Goal: Information Seeking & Learning: Learn about a topic

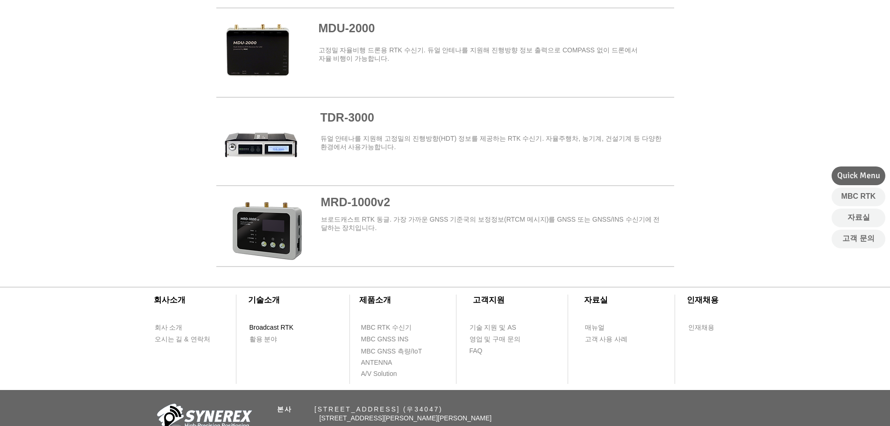
scroll to position [1165, 0]
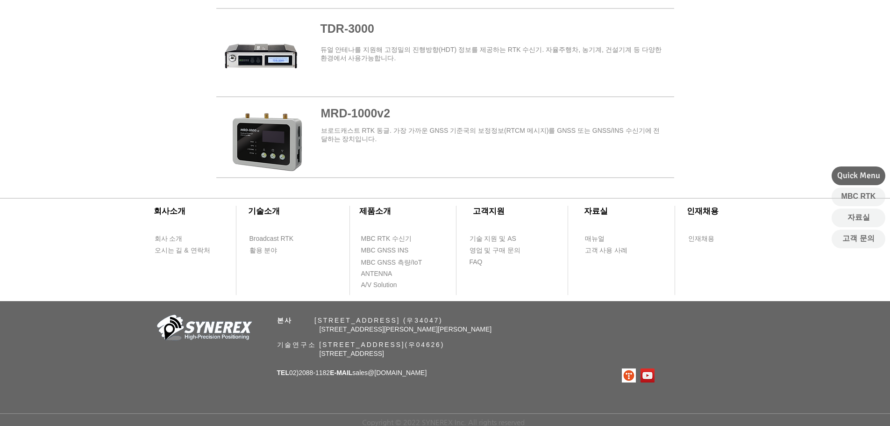
drag, startPoint x: 365, startPoint y: 373, endPoint x: 456, endPoint y: 378, distance: 91.2
click at [456, 378] on div "​회사소개 ​기술소개 회사 소개 Broadcast RTK 오시는 길 & 연락처 활용 분야 ​제품소개 ​고객지원 ​자료실 ​인재채용 MBC RT…" at bounding box center [445, 303] width 890 height 244
click at [410, 369] on link "@[DOMAIN_NAME]" at bounding box center [397, 372] width 59 height 7
drag, startPoint x: 367, startPoint y: 372, endPoint x: 418, endPoint y: 371, distance: 50.5
click at [418, 371] on p "TEL 02)[PHONE_NUMBER] E-MAIL sales @[DOMAIN_NAME]" at bounding box center [352, 372] width 150 height 9
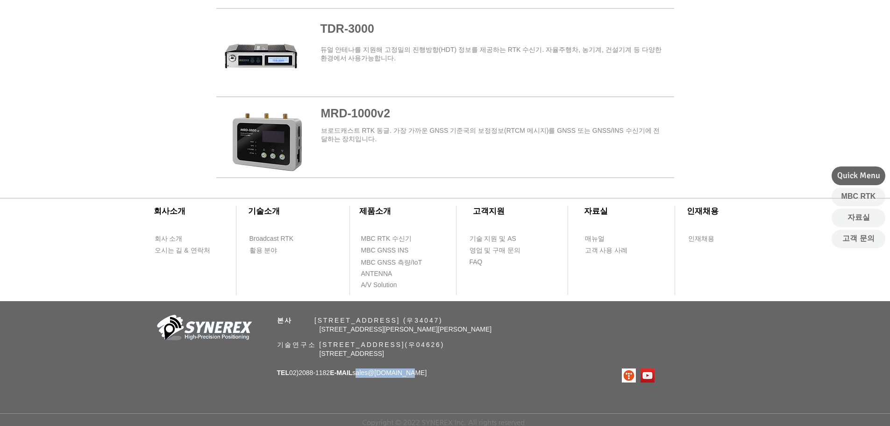
copy span "sales @[DOMAIN_NAME]"
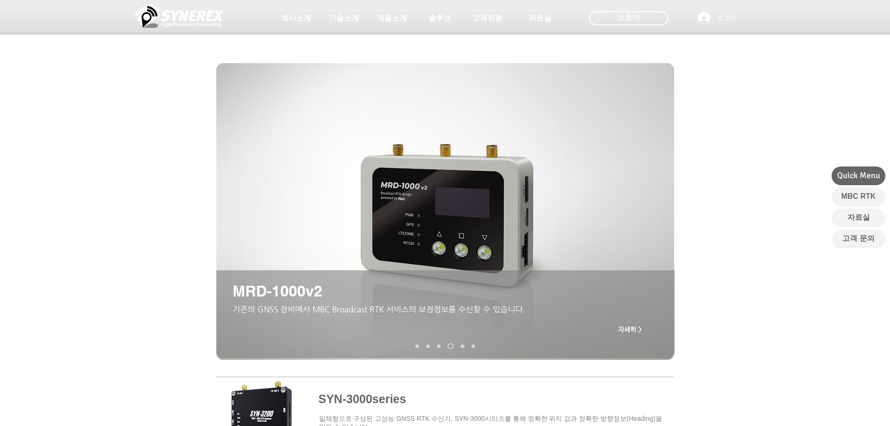
scroll to position [0, 0]
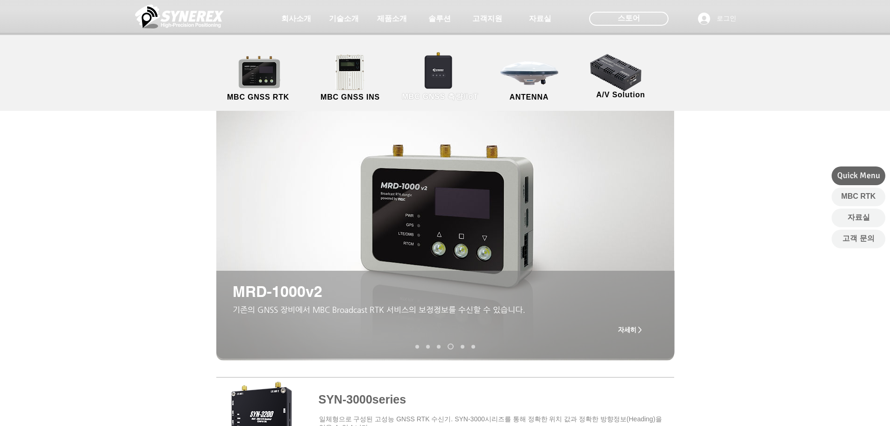
click at [439, 79] on link "MBC GNSS 측량/IoT" at bounding box center [440, 78] width 91 height 49
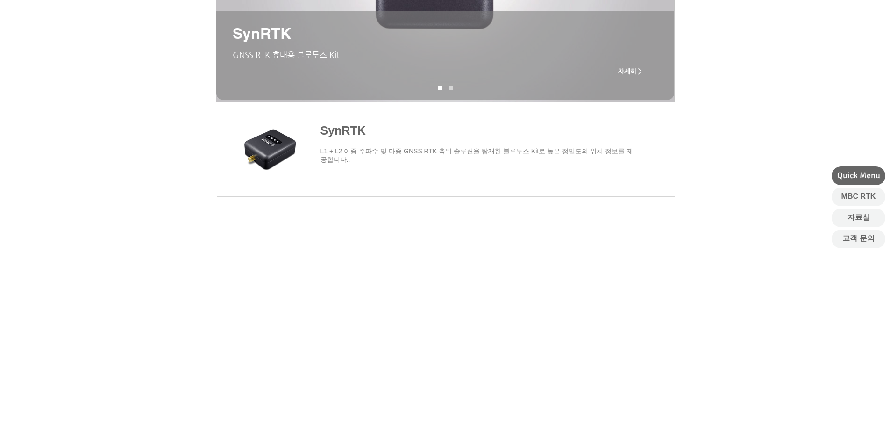
scroll to position [233, 0]
click at [331, 132] on span "main content" at bounding box center [445, 150] width 458 height 87
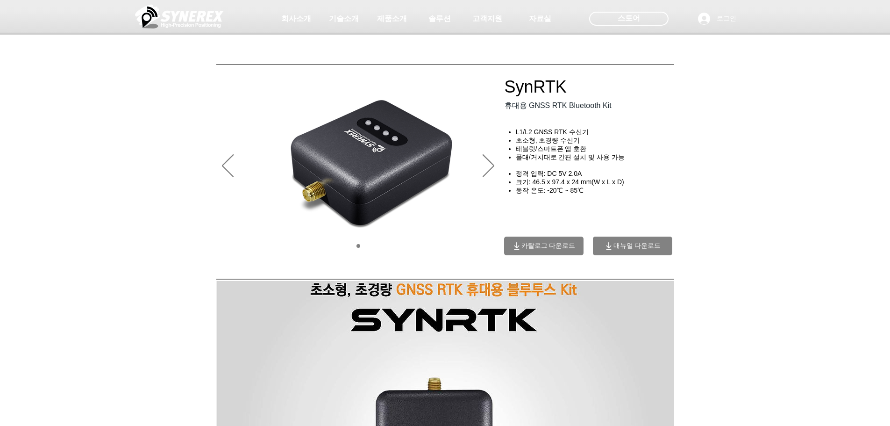
click at [506, 91] on div at bounding box center [445, 69] width 890 height 138
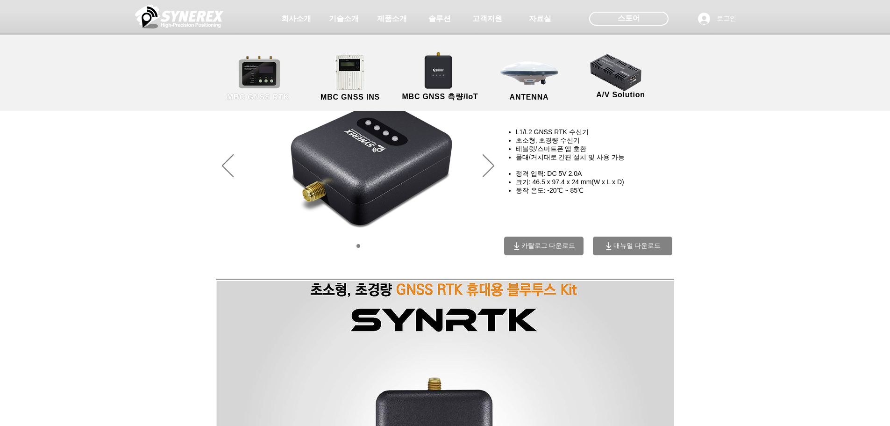
click at [250, 75] on link "MBC GNSS RTK" at bounding box center [258, 78] width 84 height 49
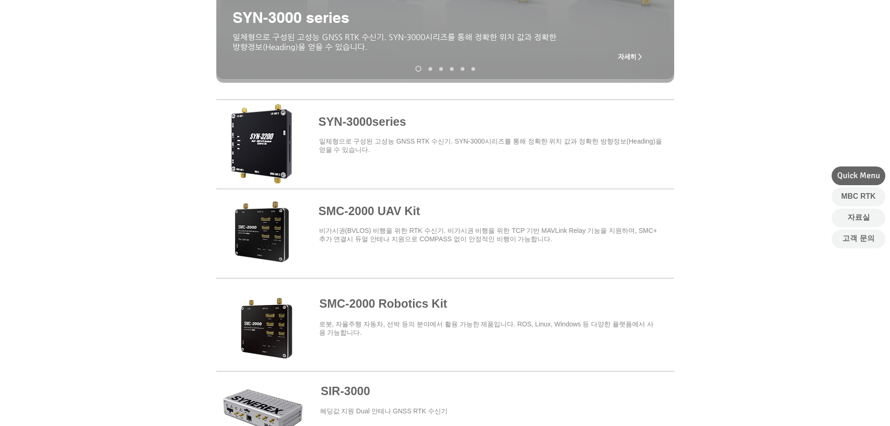
scroll to position [280, 0]
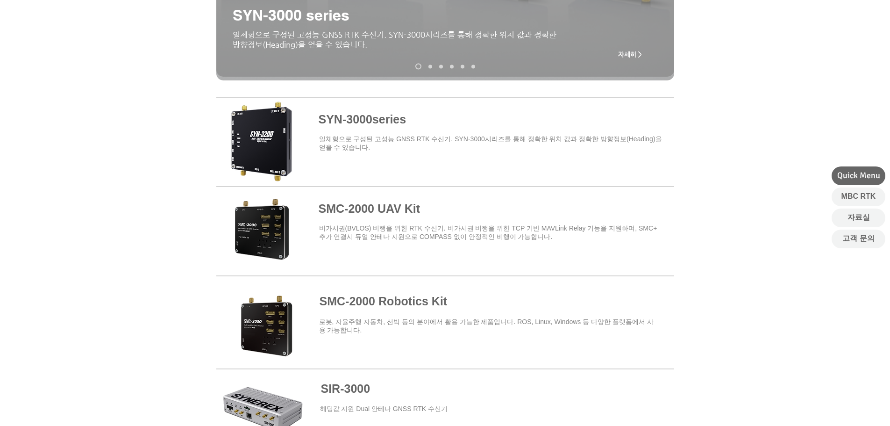
click at [337, 303] on span at bounding box center [445, 319] width 458 height 82
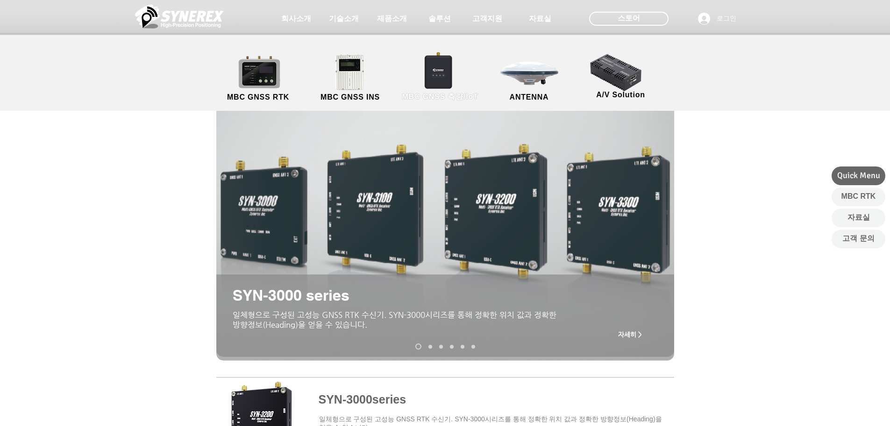
click at [445, 92] on span "MBC GNSS 측량/IoT" at bounding box center [440, 97] width 91 height 12
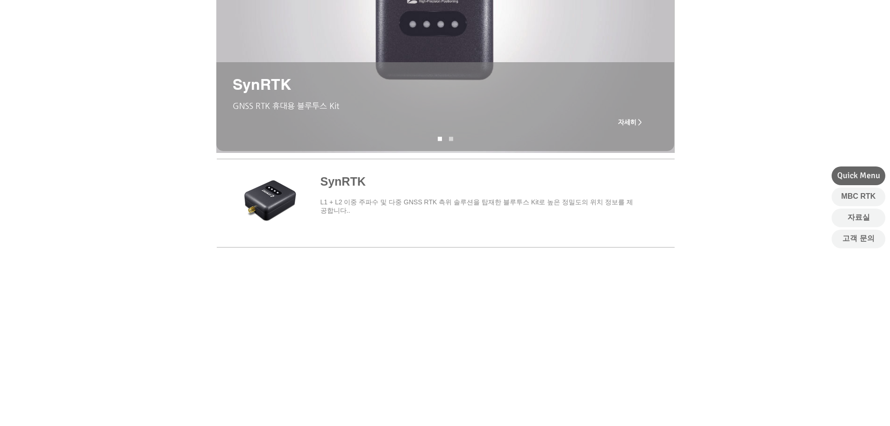
scroll to position [233, 0]
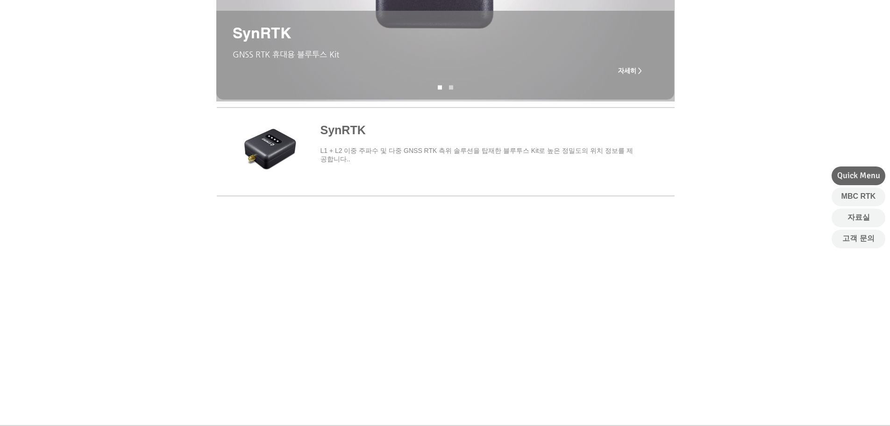
click at [342, 129] on span "main content" at bounding box center [445, 150] width 458 height 87
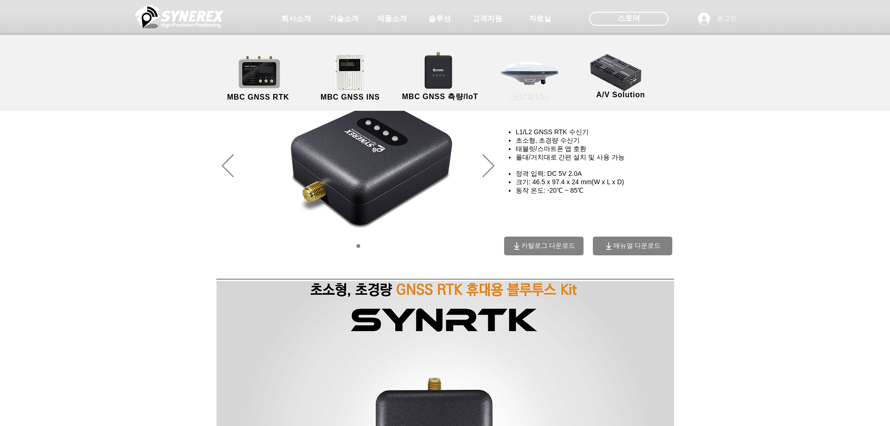
click at [513, 68] on link "ANTENNA" at bounding box center [529, 78] width 84 height 49
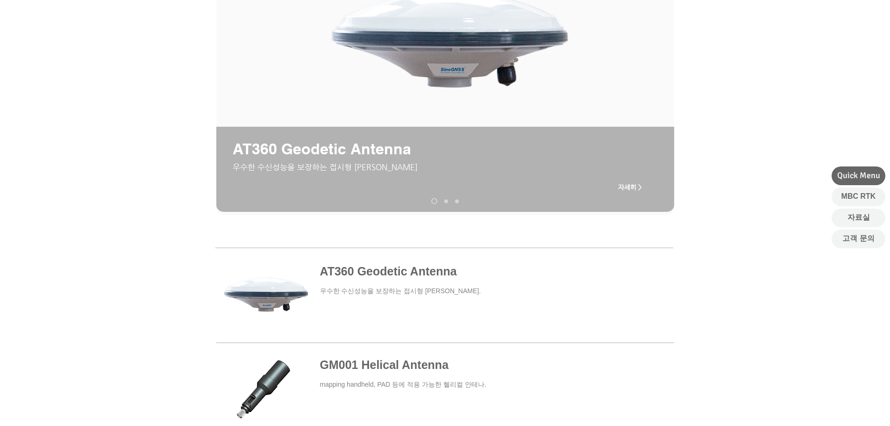
scroll to position [140, 0]
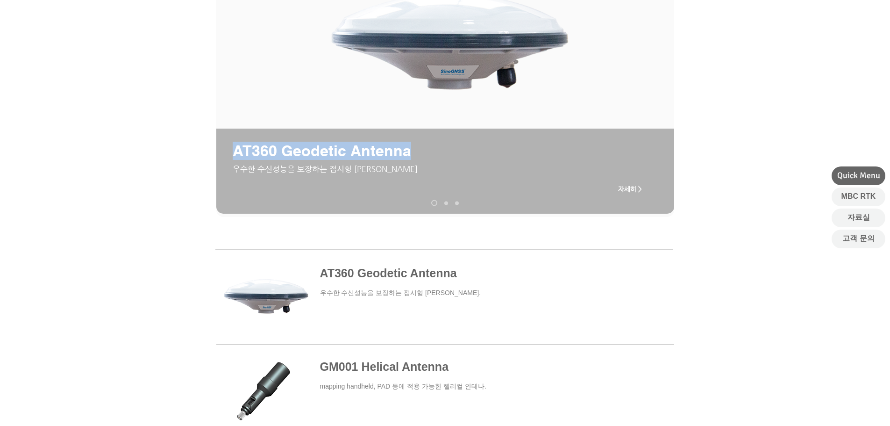
drag, startPoint x: 234, startPoint y: 157, endPoint x: 417, endPoint y: 159, distance: 183.6
click at [417, 159] on p "AT360 Geodetic Antenna" at bounding box center [350, 151] width 235 height 18
copy span "AT360 Geodetic Antenna"
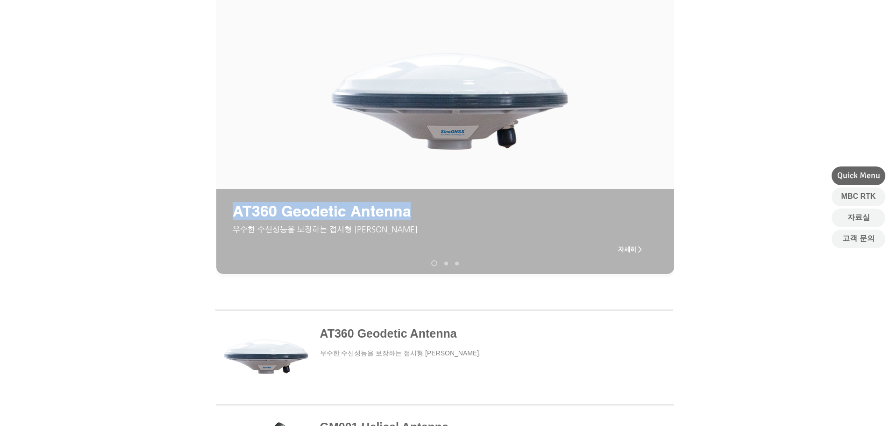
scroll to position [0, 0]
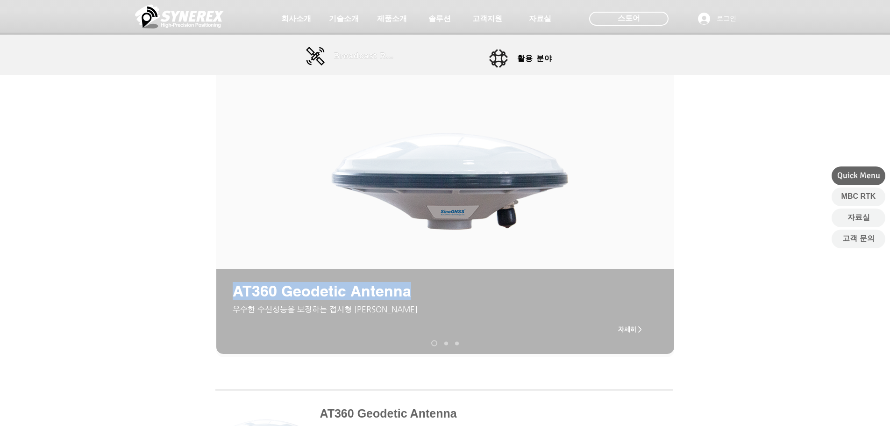
click at [356, 55] on span "Broadcast RTK" at bounding box center [365, 56] width 63 height 8
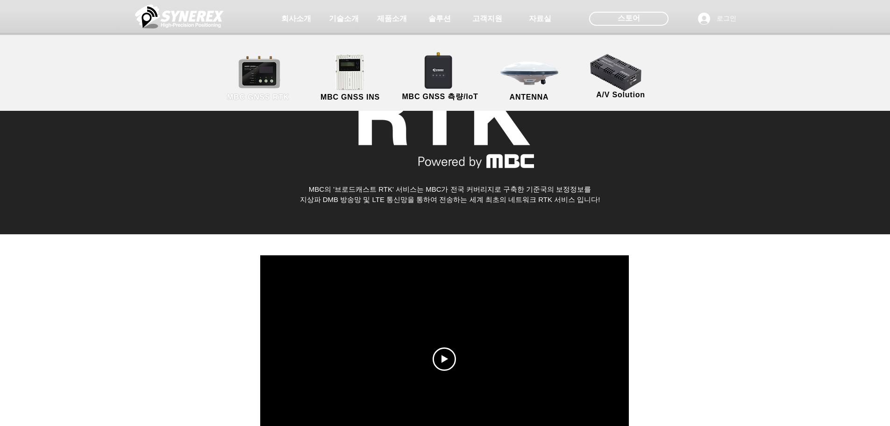
drag, startPoint x: 285, startPoint y: 79, endPoint x: 279, endPoint y: 78, distance: 6.1
click at [285, 79] on link "MBC GNSS RTK" at bounding box center [258, 78] width 84 height 49
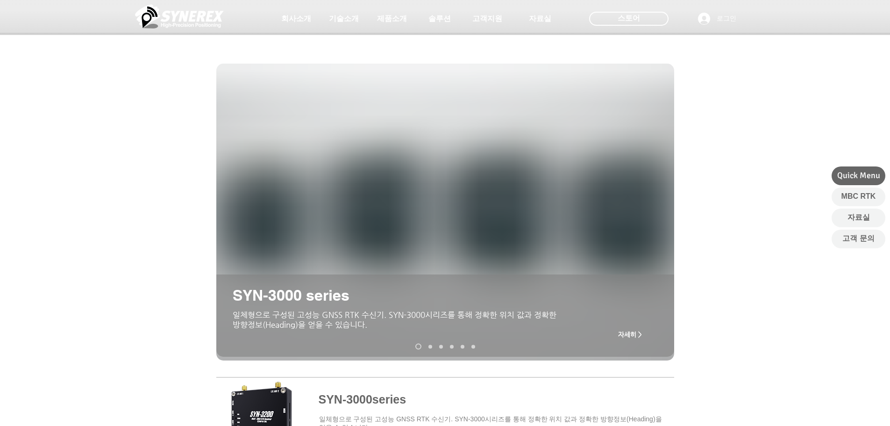
click at [279, 78] on div at bounding box center [445, 69] width 890 height 138
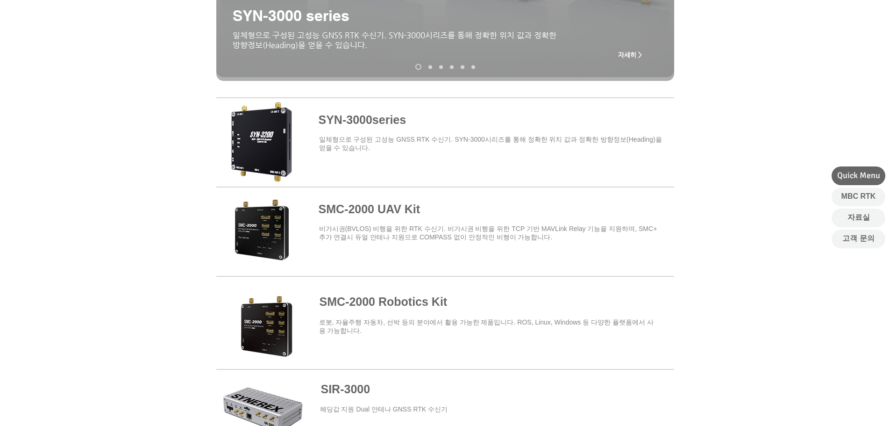
scroll to position [280, 0]
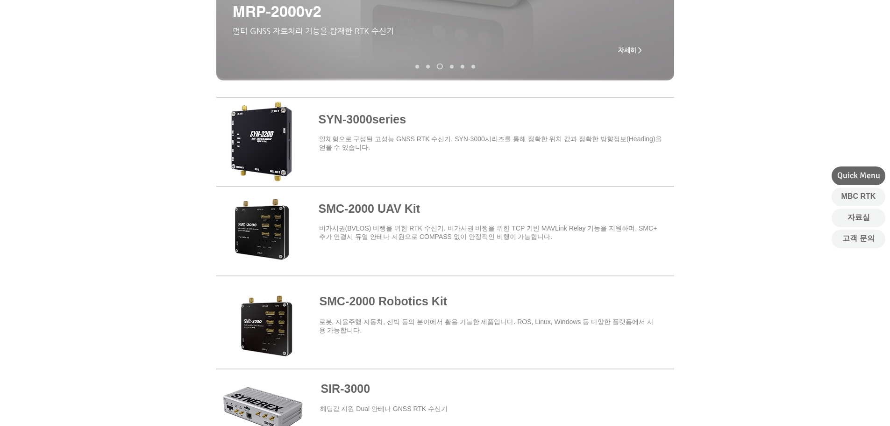
click at [371, 116] on span at bounding box center [445, 140] width 458 height 82
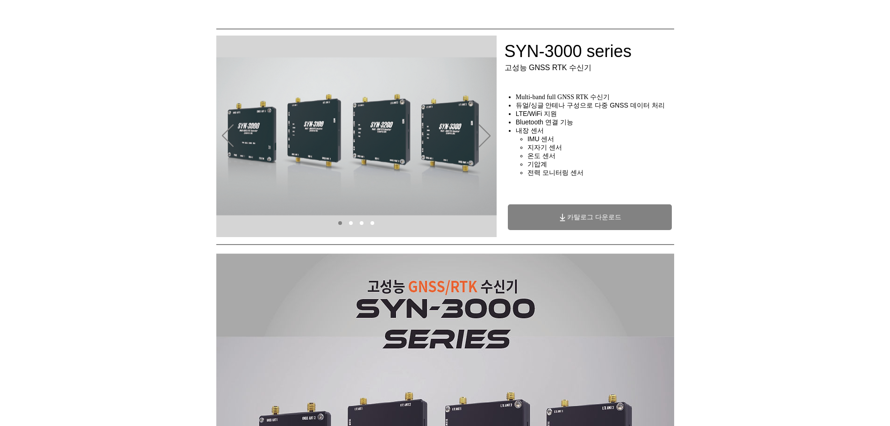
scroll to position [19, 0]
